Goal: Download file/media

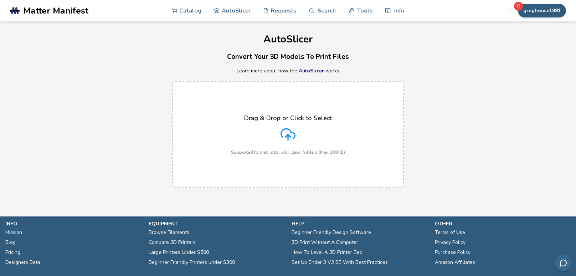
click at [534, 15] on button "greghouse1991" at bounding box center [542, 11] width 48 height 14
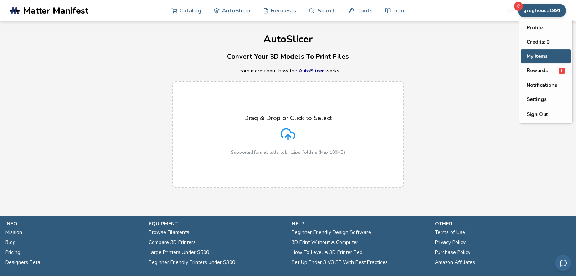
click at [536, 55] on button "My Items" at bounding box center [546, 56] width 50 height 14
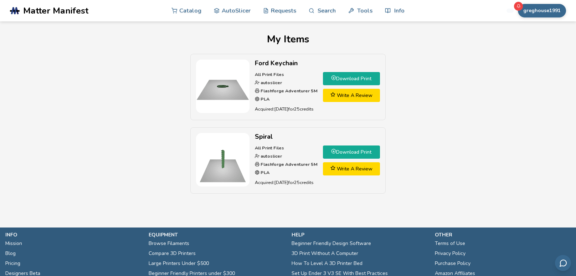
click at [342, 79] on link "Download Print" at bounding box center [351, 78] width 57 height 13
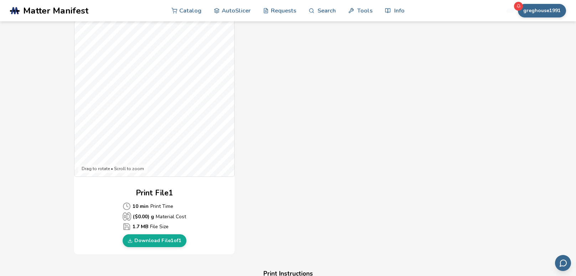
scroll to position [189, 0]
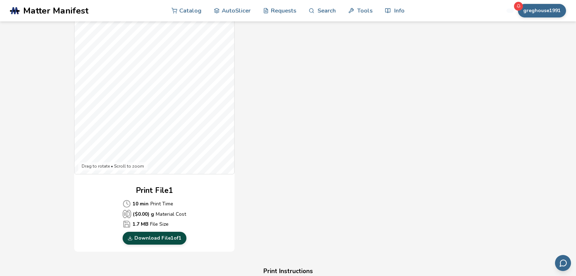
click at [173, 236] on link "Download File 1 of 1" at bounding box center [155, 238] width 64 height 13
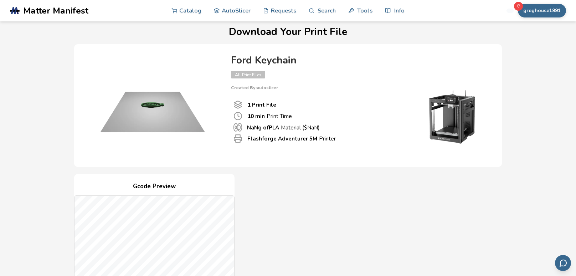
scroll to position [9, 0]
